Goal: Find contact information: Find contact information

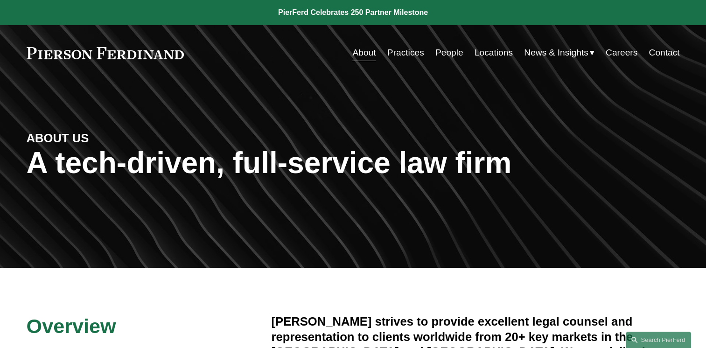
click at [485, 50] on link "Locations" at bounding box center [494, 53] width 38 height 18
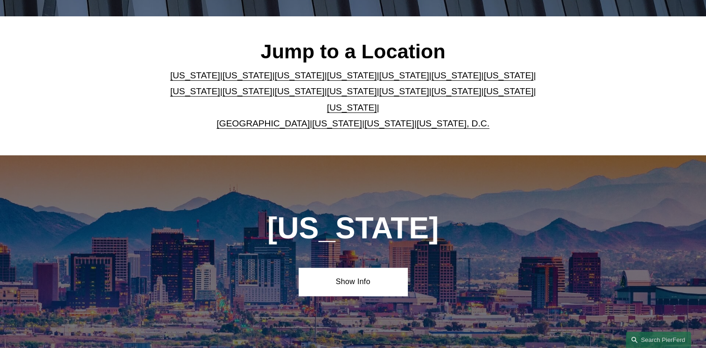
scroll to position [262, 0]
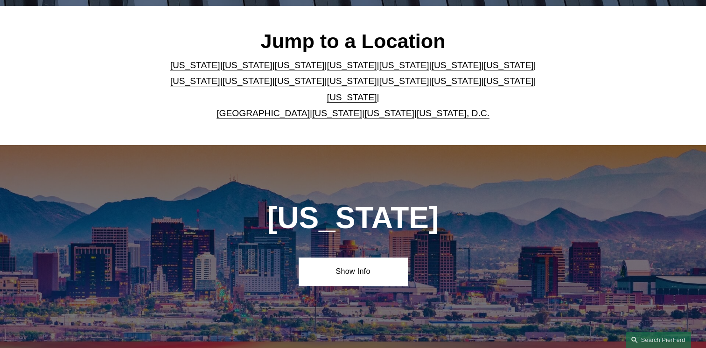
click at [379, 70] on link "[US_STATE]" at bounding box center [404, 65] width 50 height 10
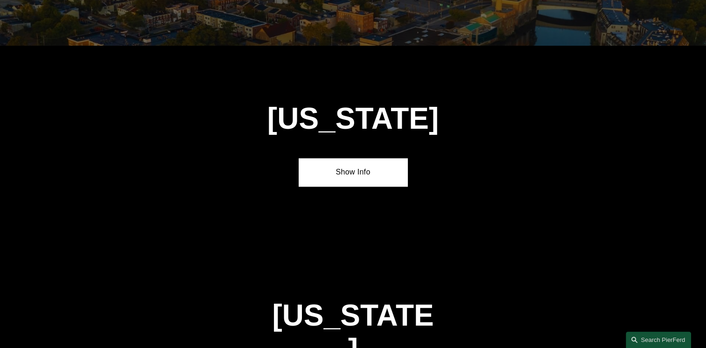
scroll to position [1186, 0]
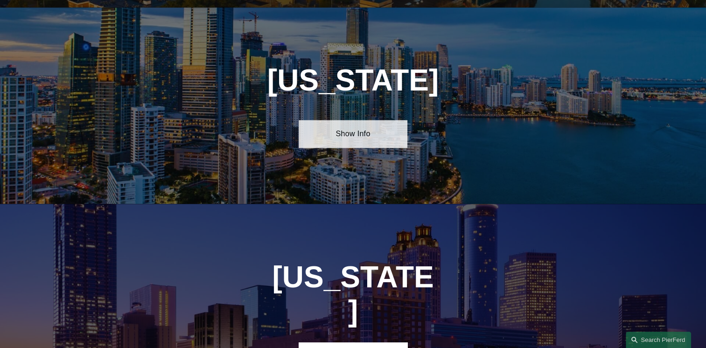
click at [356, 123] on link "Show Info" at bounding box center [353, 134] width 109 height 28
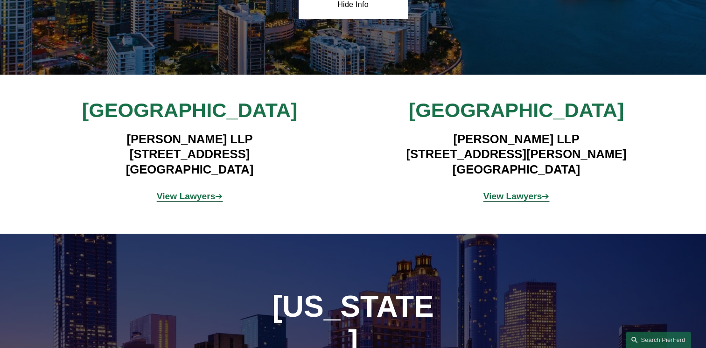
scroll to position [1343, 0]
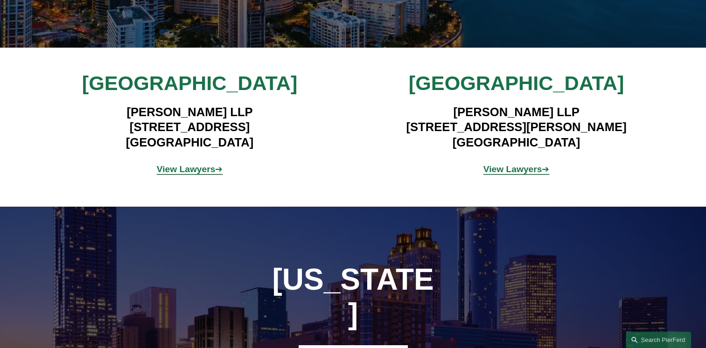
drag, startPoint x: 284, startPoint y: 122, endPoint x: 100, endPoint y: 119, distance: 183.5
click at [100, 119] on h4 "Pierson Ferdinand LLP 333 SE 2nd Avenue, Suite 2000 Miami, FL 33131" at bounding box center [190, 127] width 272 height 45
copy h4 "333 SE 2nd Avenue, Suite 2000"
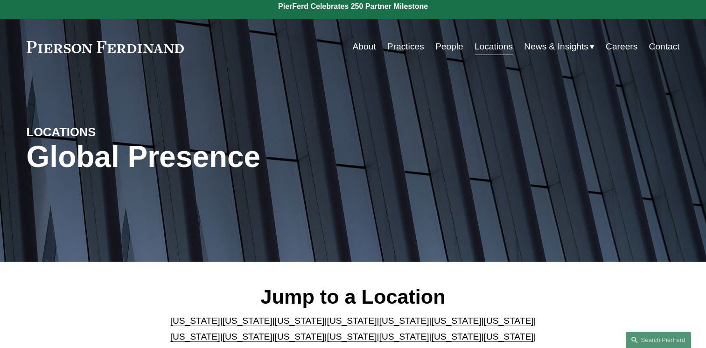
scroll to position [0, 0]
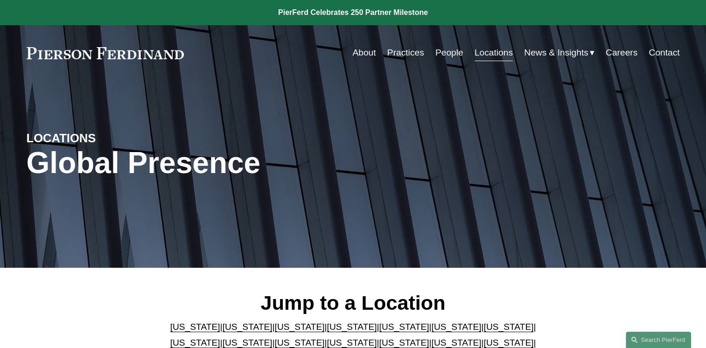
click at [656, 53] on link "Contact" at bounding box center [664, 53] width 31 height 18
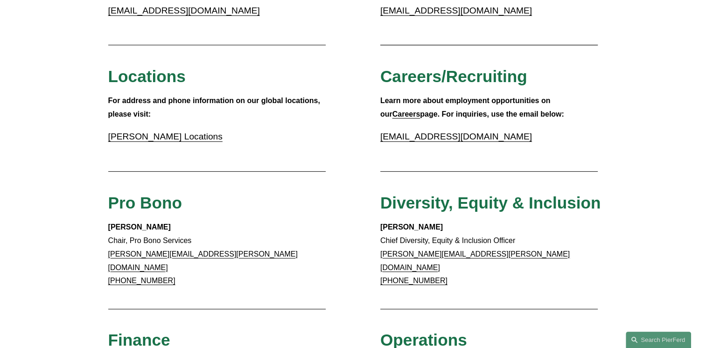
scroll to position [211, 0]
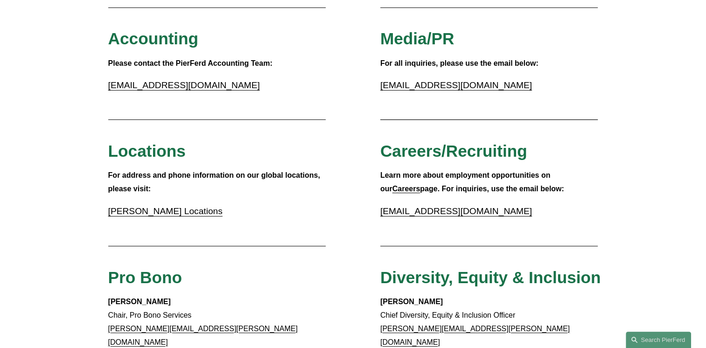
click at [198, 215] on link "Pierson Ferdinand Locations" at bounding box center [165, 211] width 114 height 10
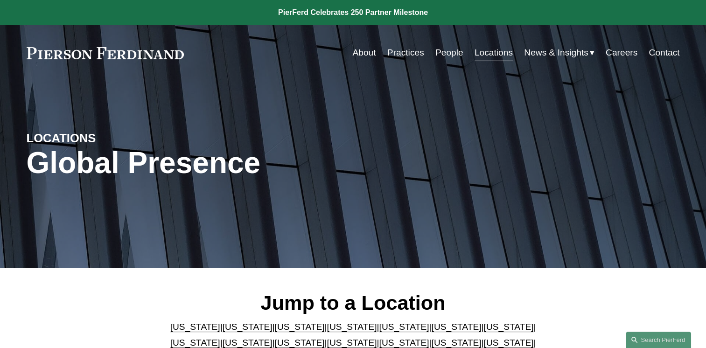
click at [379, 332] on link "[US_STATE]" at bounding box center [404, 327] width 50 height 10
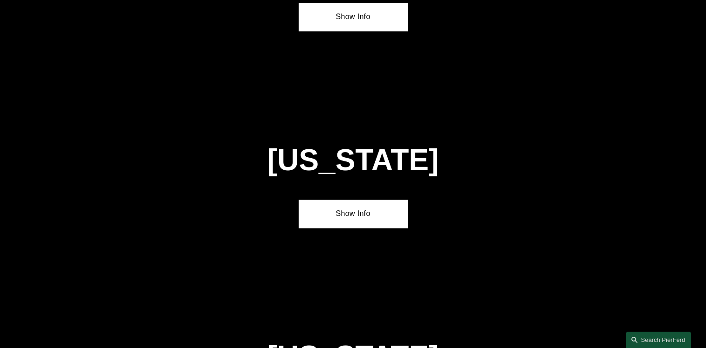
scroll to position [1186, 0]
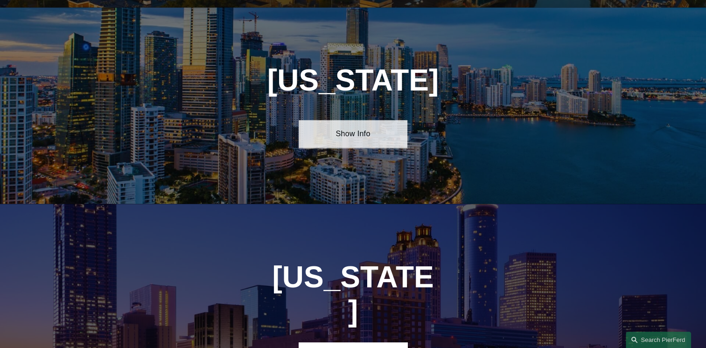
click at [343, 128] on link "Show Info" at bounding box center [353, 134] width 109 height 28
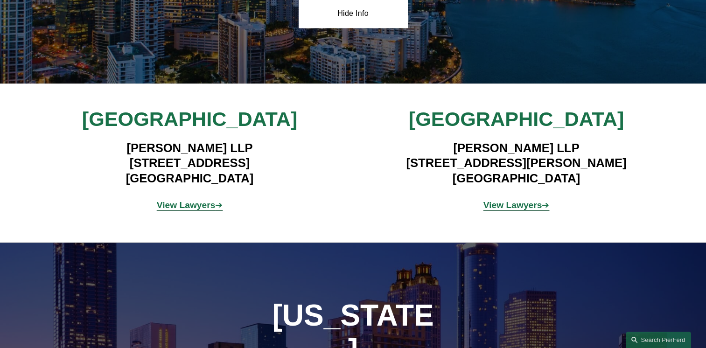
scroll to position [1310, 0]
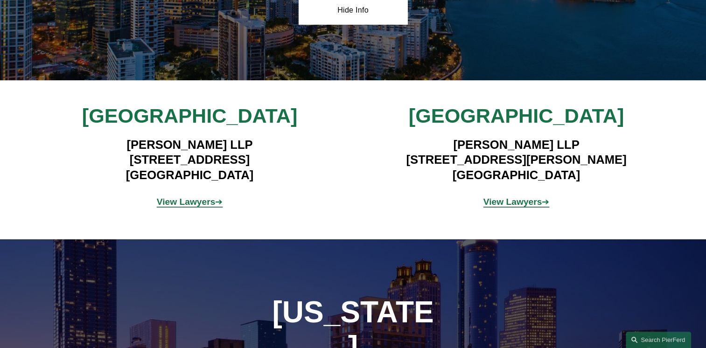
click at [216, 197] on span "View Lawyers ➔" at bounding box center [190, 202] width 66 height 10
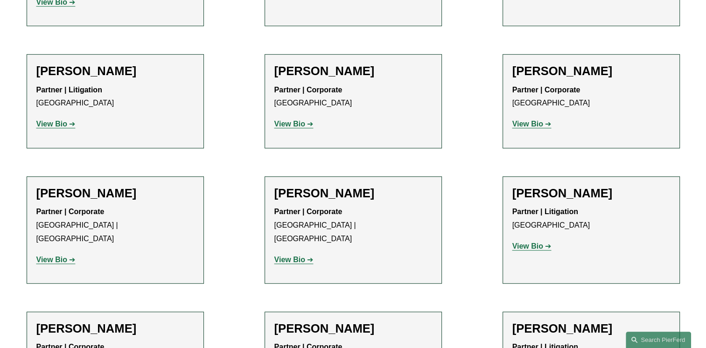
scroll to position [487, 0]
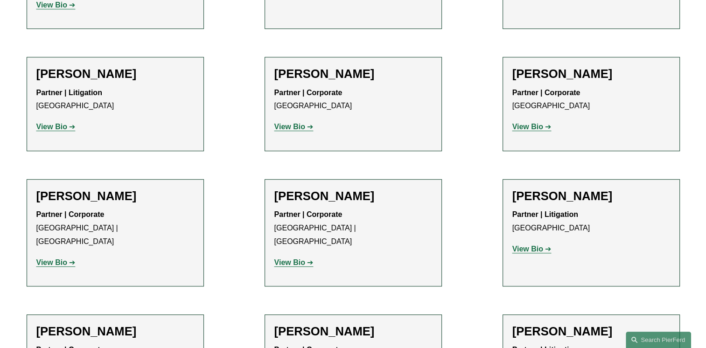
click at [521, 128] on strong "View Bio" at bounding box center [528, 127] width 31 height 8
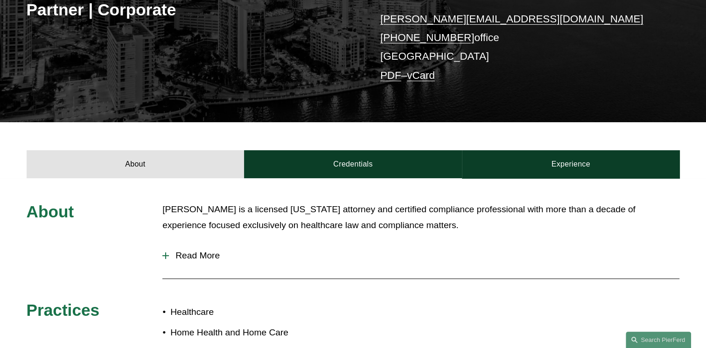
scroll to position [152, 0]
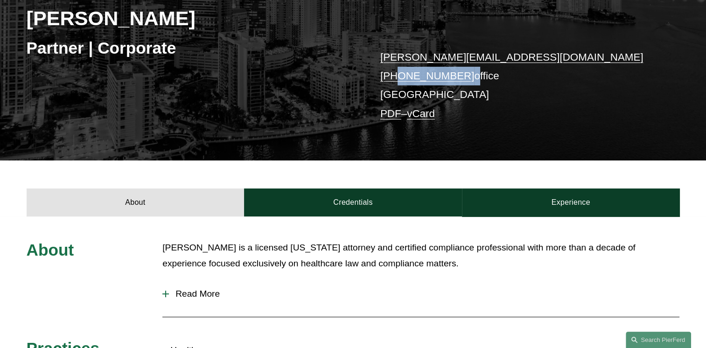
drag, startPoint x: 461, startPoint y: 77, endPoint x: 394, endPoint y: 74, distance: 66.8
click at [394, 74] on p "william.gruitza@pierferd.com +1.772.882.6330 office Miami PDF – vCard" at bounding box center [516, 85] width 272 height 75
drag, startPoint x: 394, startPoint y: 74, endPoint x: 439, endPoint y: 78, distance: 45.0
copy p "772.882.6330"
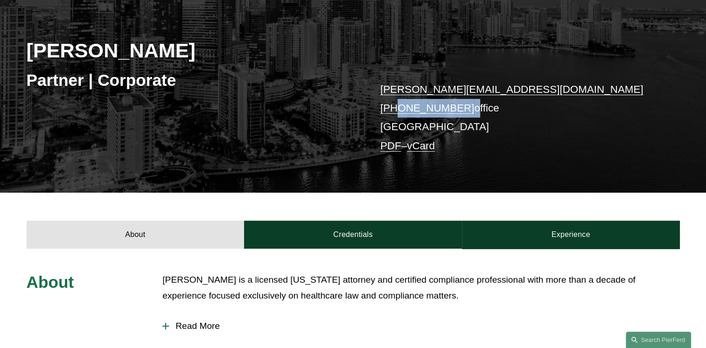
scroll to position [172, 0]
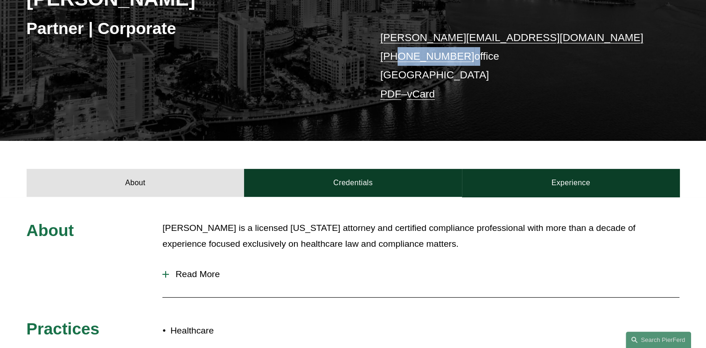
click at [169, 274] on span "Read More" at bounding box center [424, 274] width 511 height 10
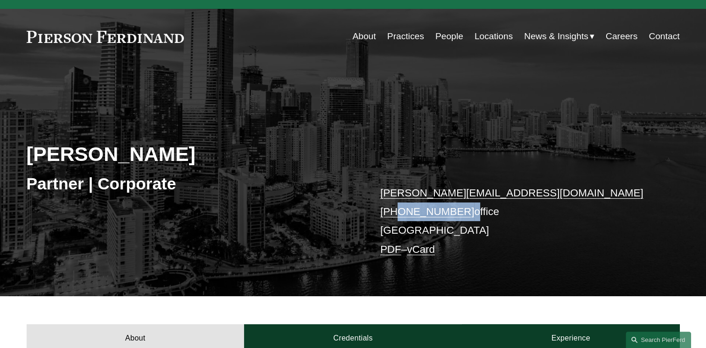
scroll to position [0, 0]
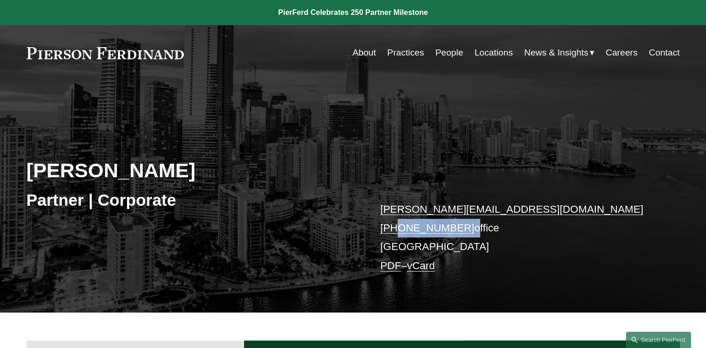
click at [359, 18] on link at bounding box center [353, 12] width 706 height 25
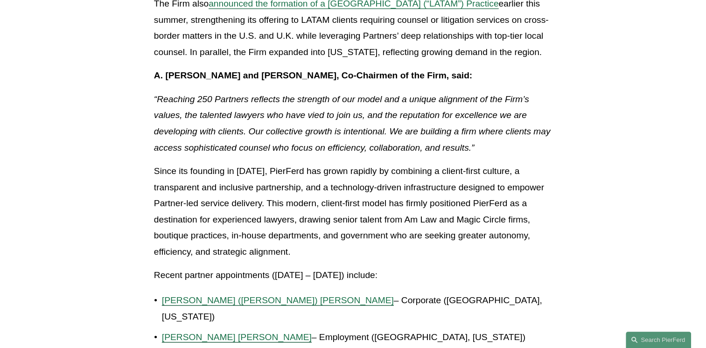
scroll to position [435, 0]
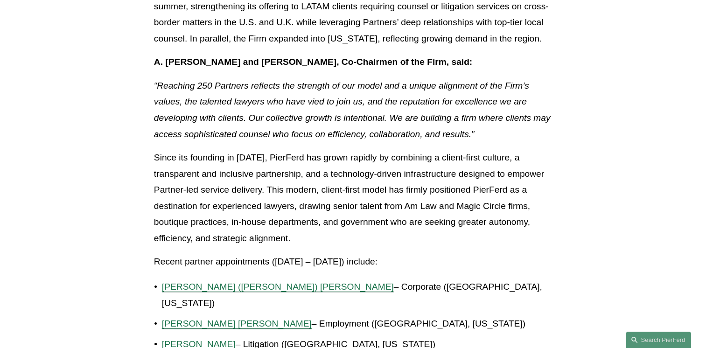
click at [353, 132] on em "“Reaching 250 Partners reflects the strength of our model and a unique alignmen…" at bounding box center [353, 110] width 399 height 58
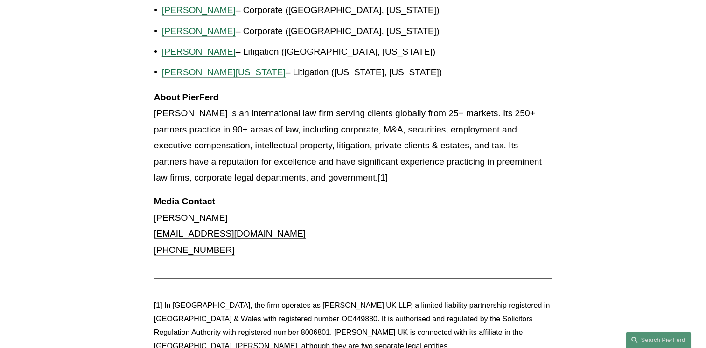
scroll to position [1020, 0]
click at [354, 125] on p "About PierFerd [PERSON_NAME] LLP is an international law firm serving clients g…" at bounding box center [353, 137] width 398 height 97
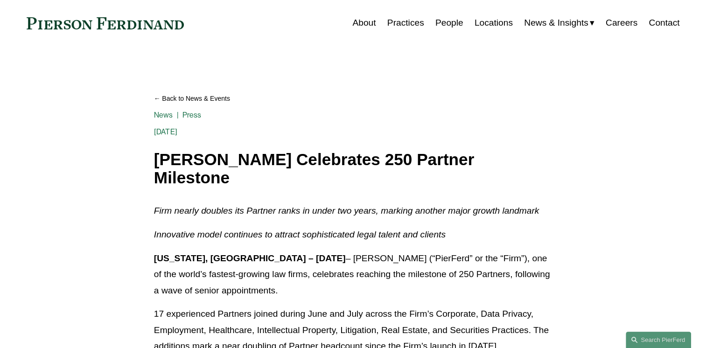
scroll to position [0, 0]
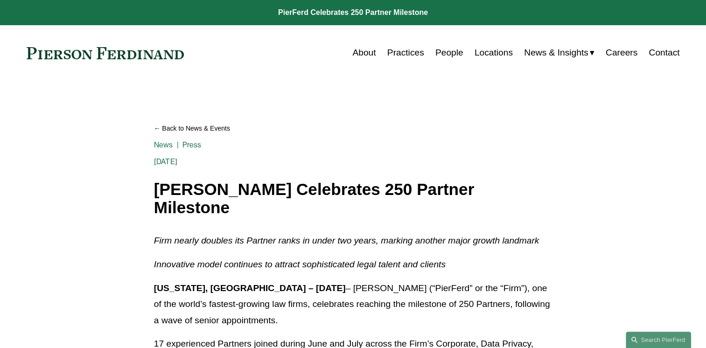
click at [475, 49] on link "Locations" at bounding box center [494, 53] width 38 height 18
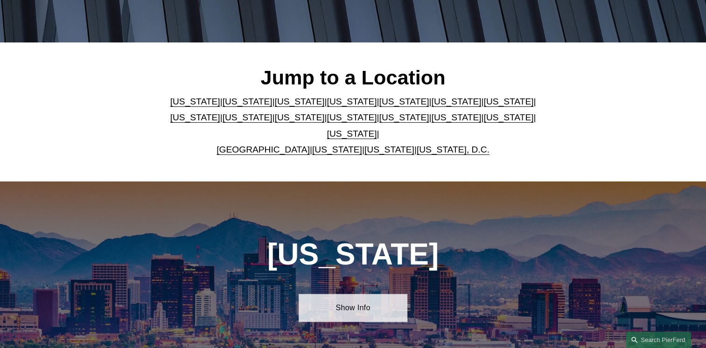
scroll to position [225, 0]
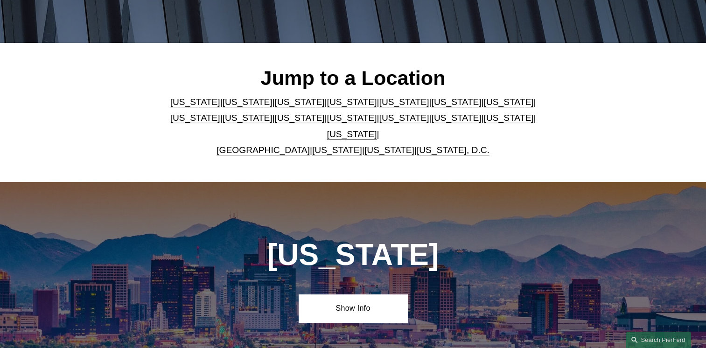
click at [379, 104] on link "[US_STATE]" at bounding box center [404, 102] width 50 height 10
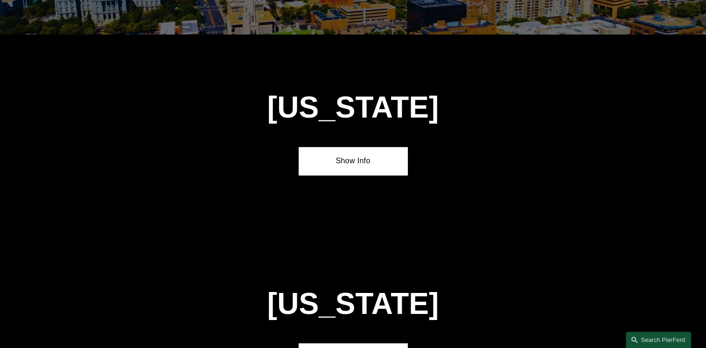
scroll to position [1186, 0]
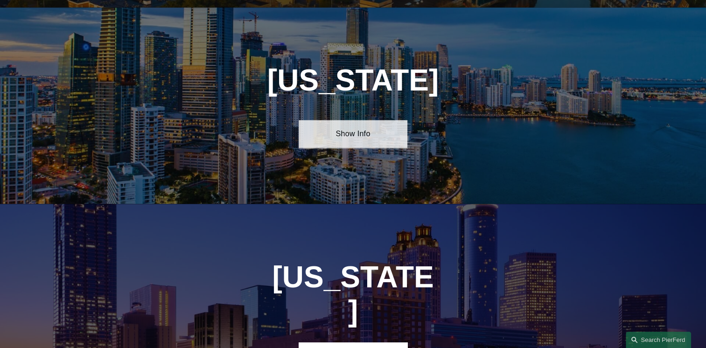
click at [322, 137] on link "Show Info" at bounding box center [353, 134] width 109 height 28
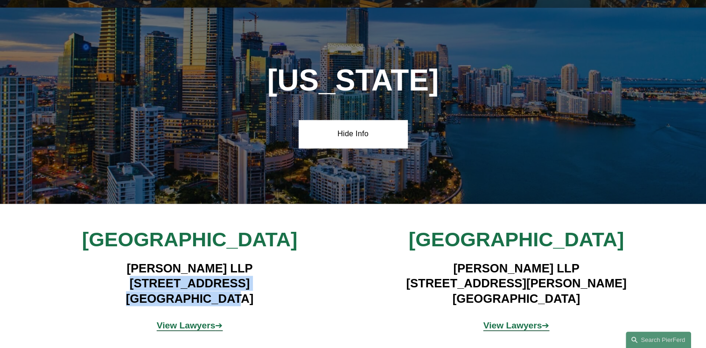
drag, startPoint x: 101, startPoint y: 274, endPoint x: 244, endPoint y: 294, distance: 144.3
click at [244, 294] on h4 "Pierson Ferdinand LLP 333 SE 2nd Avenue, Suite 2000 Miami, FL 33131" at bounding box center [190, 283] width 272 height 45
drag, startPoint x: 244, startPoint y: 294, endPoint x: 213, endPoint y: 287, distance: 31.6
copy h4 "333 SE 2nd Avenue, Suite 2000 Miami, FL 33131"
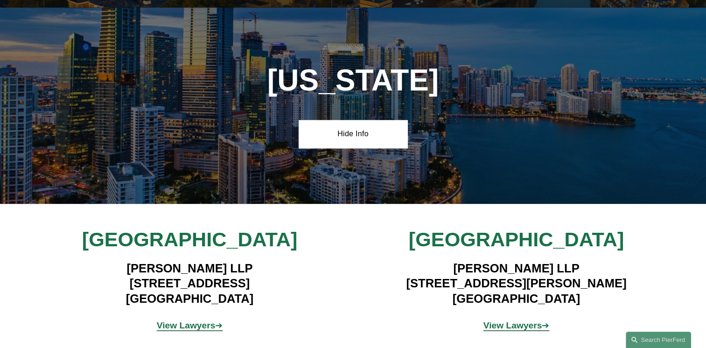
click at [344, 258] on div "Miami Pierson Ferdinand LLP 333 SE 2nd Avenue, Suite 2000 Miami, FL 33131 View …" at bounding box center [353, 283] width 706 height 113
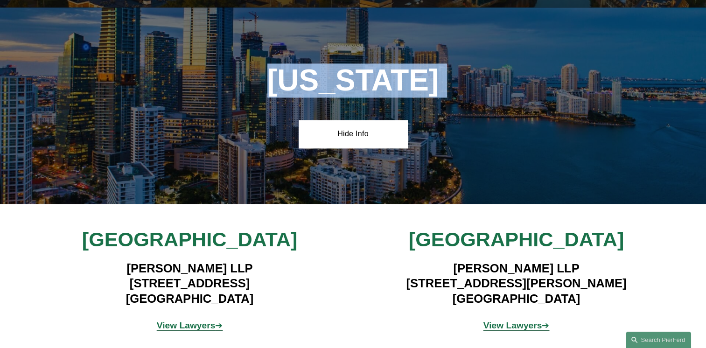
drag, startPoint x: 219, startPoint y: 137, endPoint x: 245, endPoint y: 168, distance: 40.5
click at [245, 168] on div "Florida Hide Info" at bounding box center [353, 105] width 706 height 197
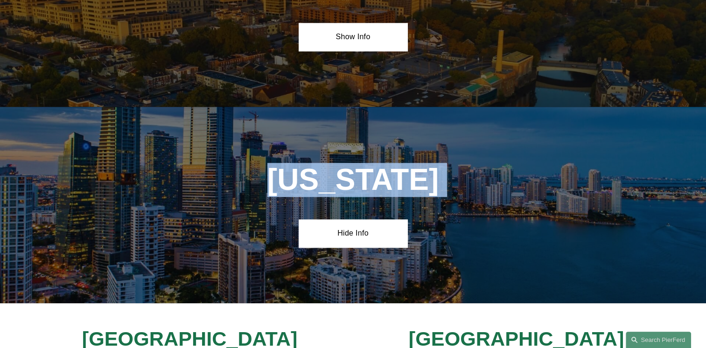
scroll to position [1085, 0]
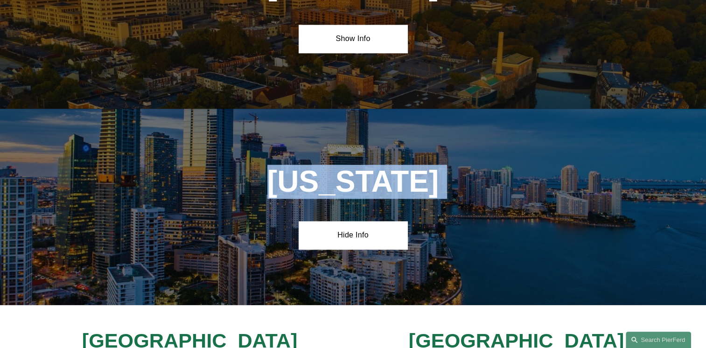
click at [208, 117] on div "Florida Hide Info" at bounding box center [353, 207] width 706 height 197
